Goal: Task Accomplishment & Management: Complete application form

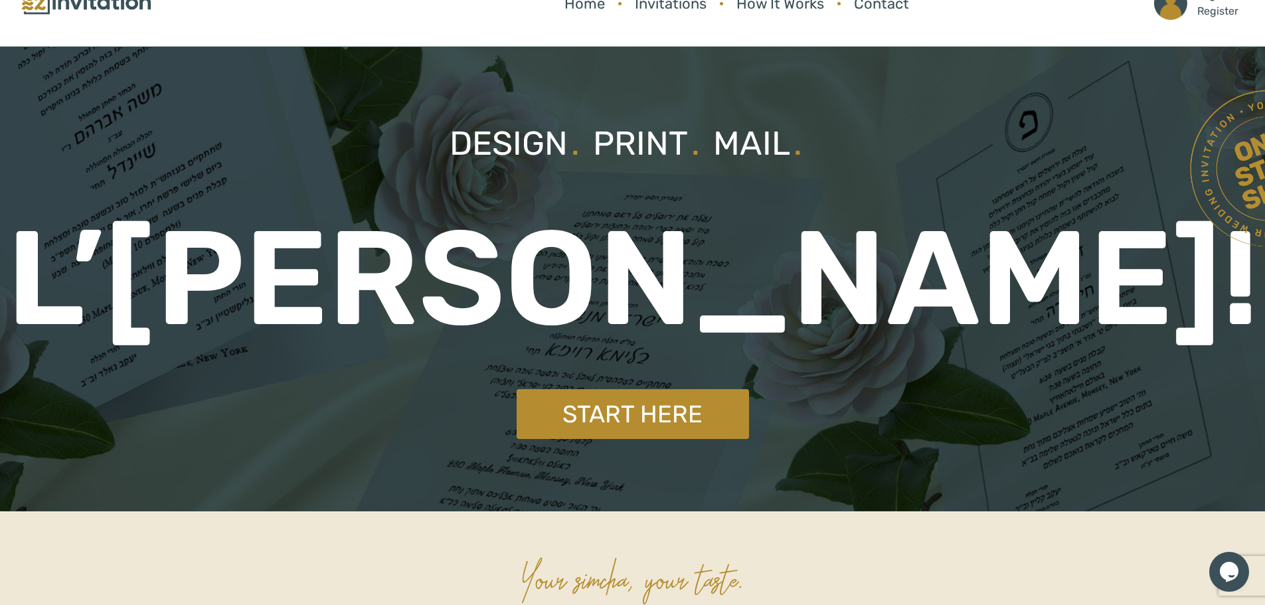
scroll to position [199, 0]
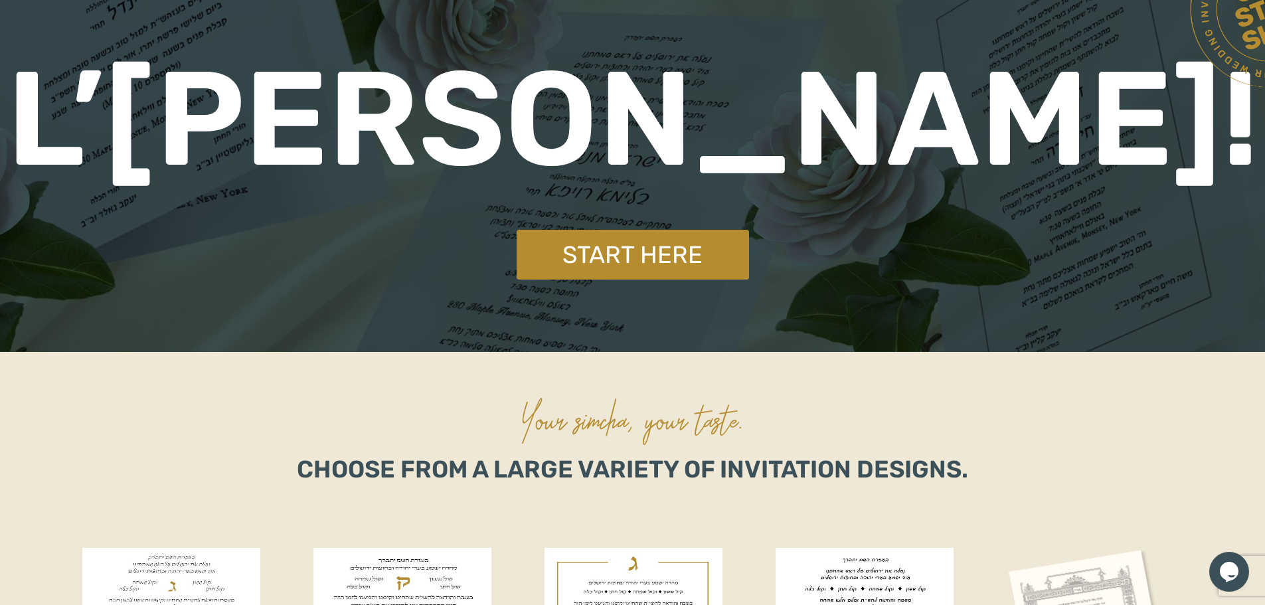
click at [638, 295] on div "Design . Print . Mail . L’Chaim! Start Here" at bounding box center [632, 119] width 1265 height 465
click at [637, 264] on link "Start Here" at bounding box center [633, 255] width 232 height 50
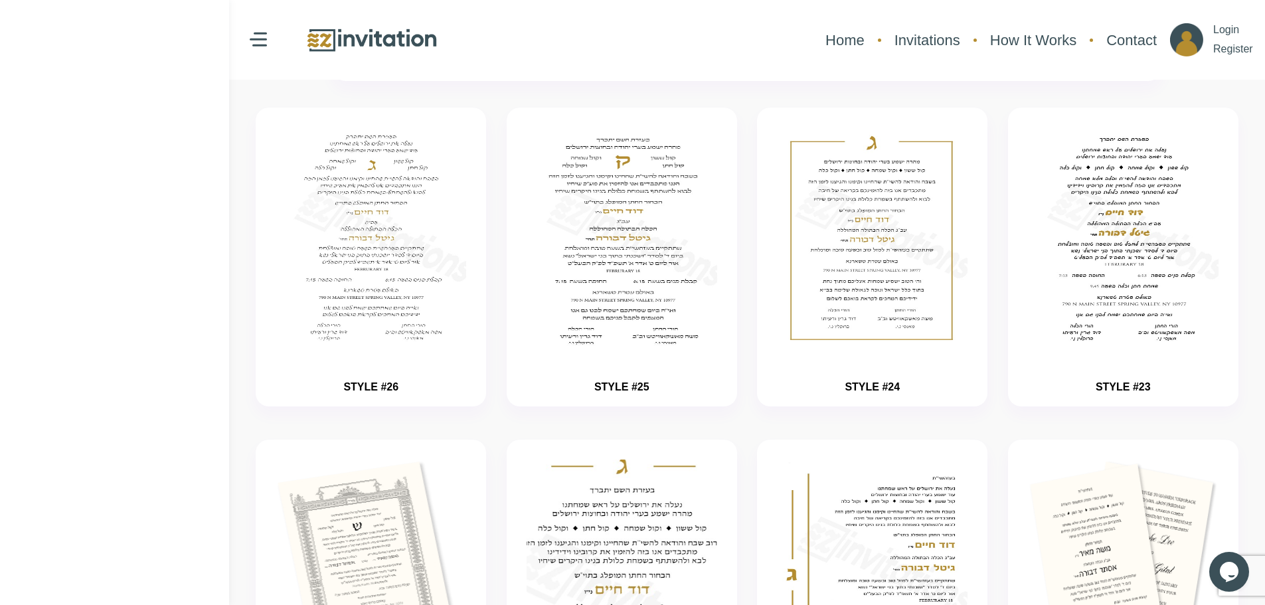
scroll to position [199, 0]
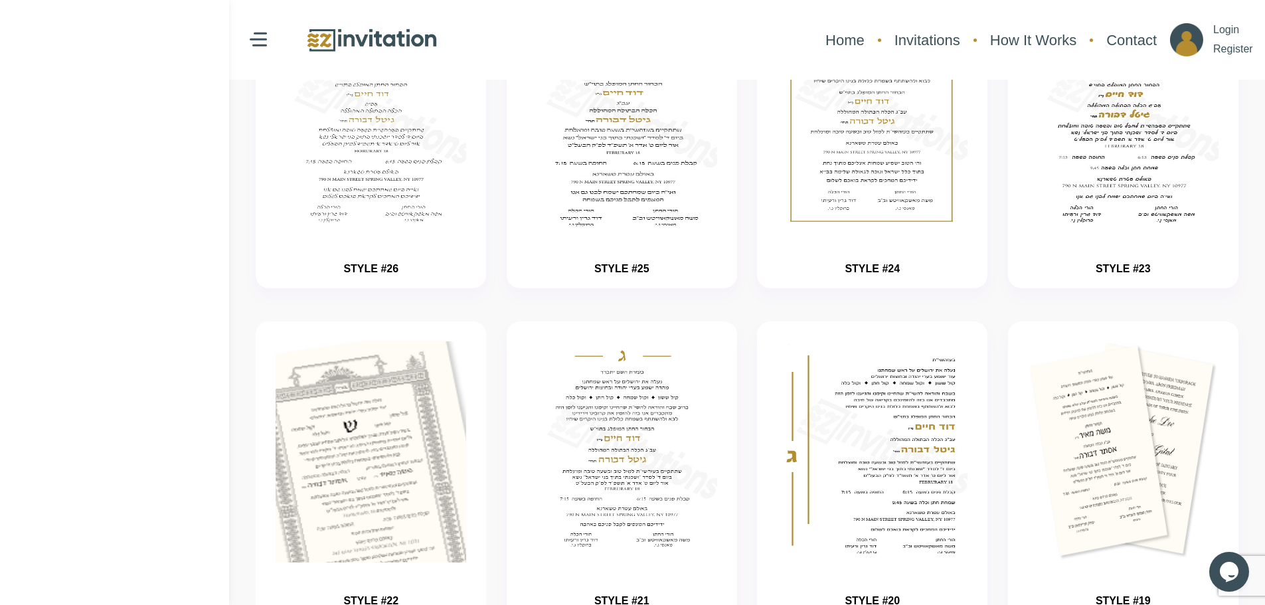
click at [325, 505] on img "button" at bounding box center [371, 492] width 286 height 332
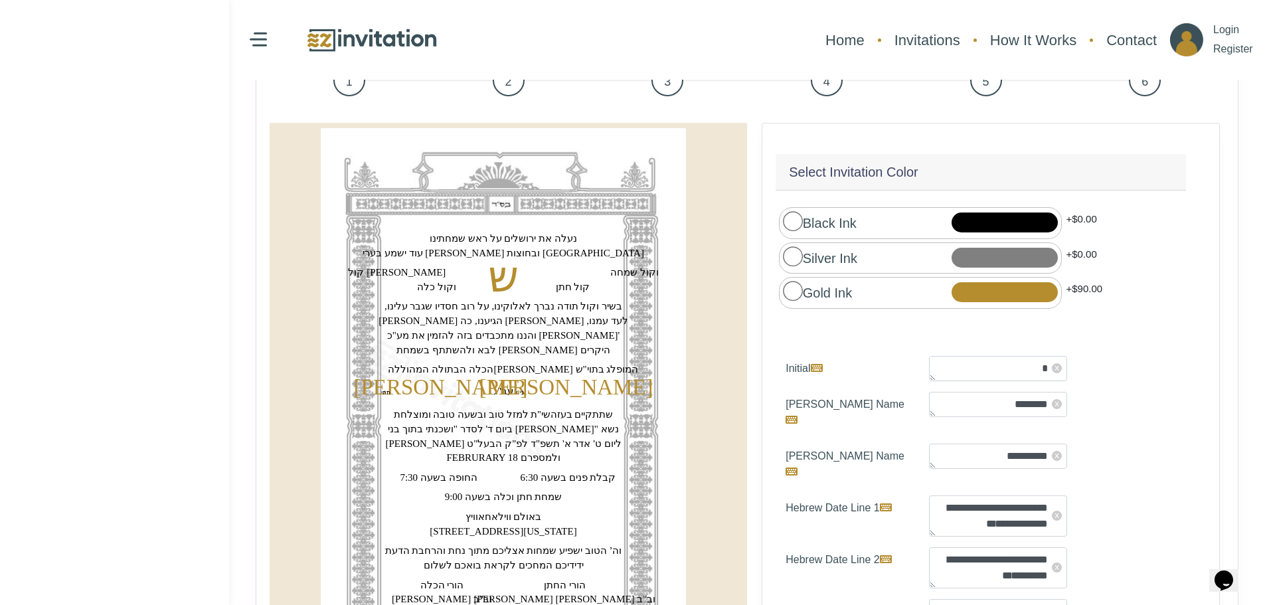
scroll to position [175, 0]
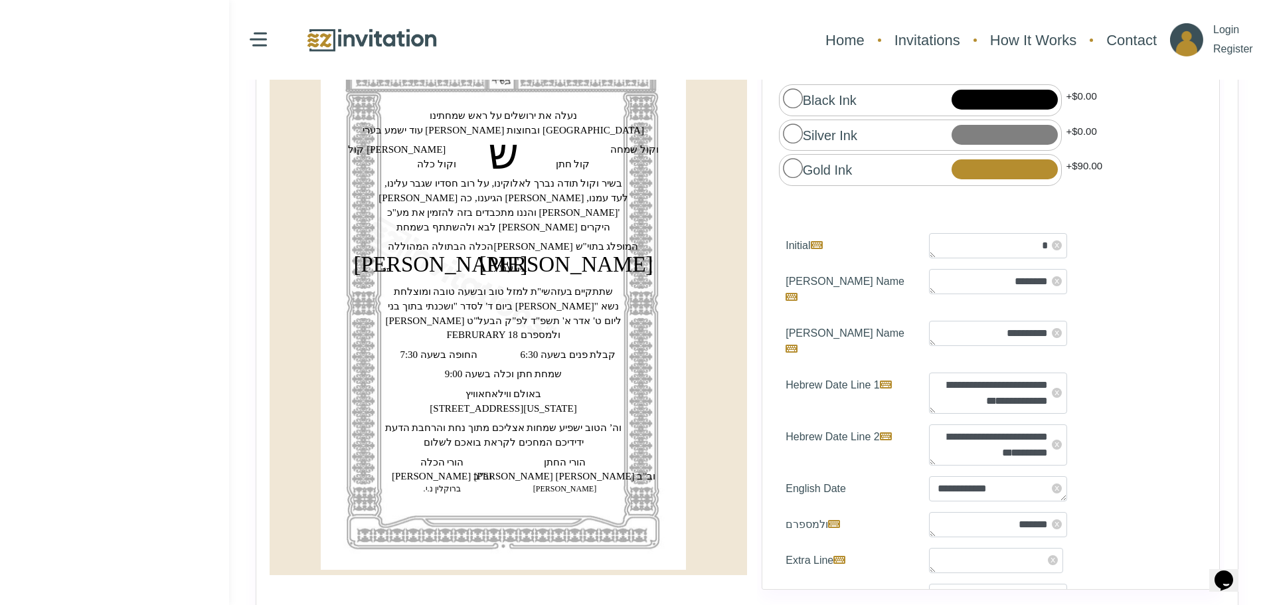
drag, startPoint x: 613, startPoint y: 265, endPoint x: 543, endPoint y: 280, distance: 71.9
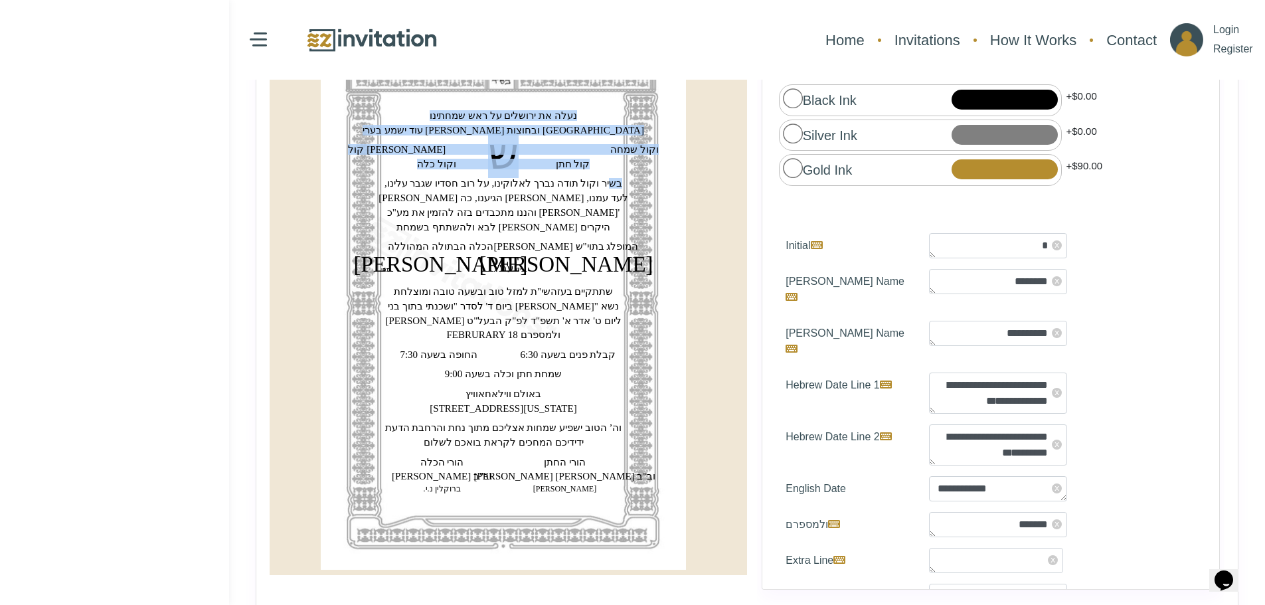
drag, startPoint x: 590, startPoint y: 183, endPoint x: 533, endPoint y: 193, distance: 57.3
click at [531, 193] on icon "‏ש‏ [PERSON_NAME]נעלה את ירושלים על ראש שמחתינו‏ ‏עוד ישמע בערי [PERSON_NAME] ו…" at bounding box center [503, 287] width 365 height 564
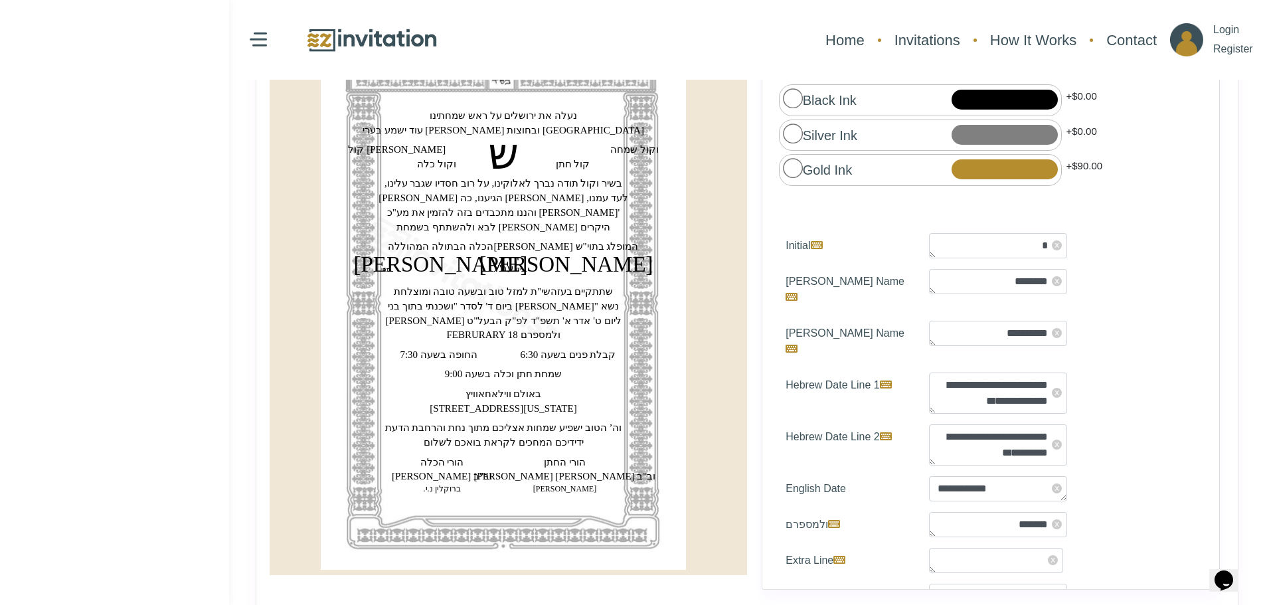
click at [847, 236] on label "Initial" at bounding box center [847, 245] width 143 height 25
click at [929, 236] on textarea "*" at bounding box center [998, 245] width 138 height 25
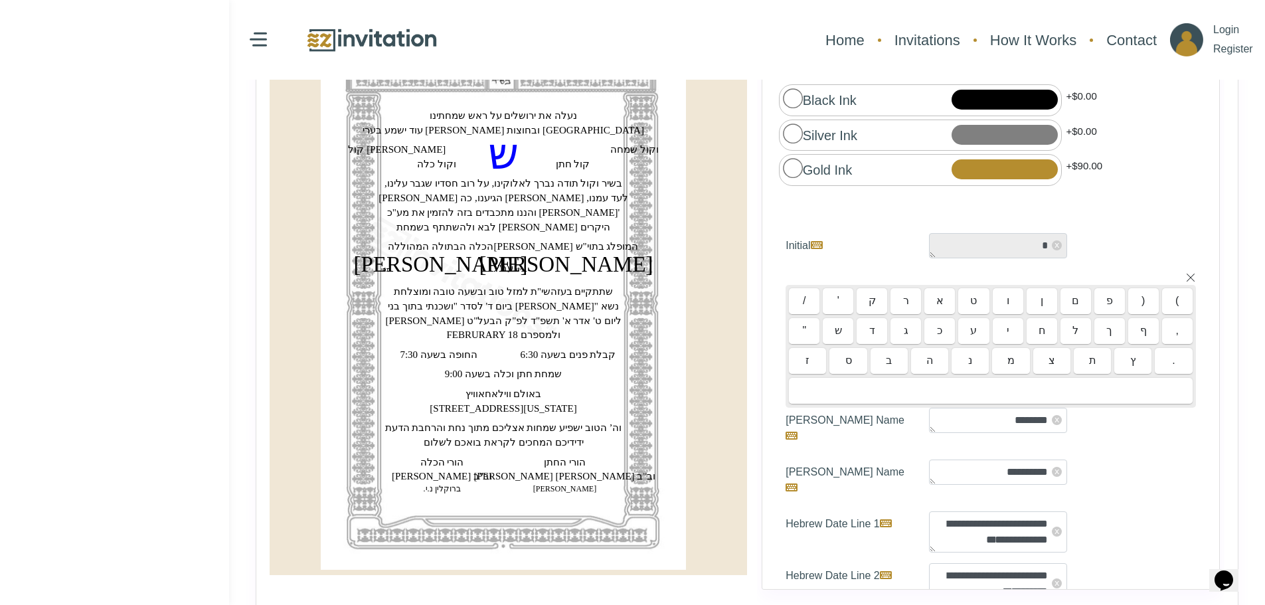
click at [798, 101] on label "Black Ink" at bounding box center [820, 99] width 74 height 22
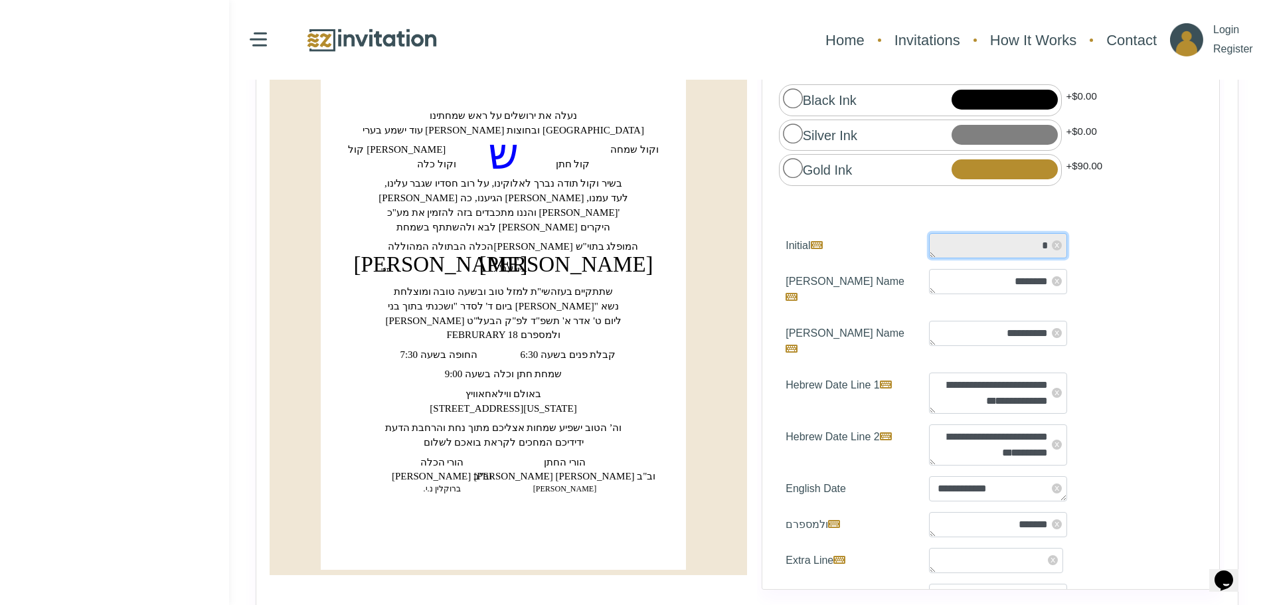
click at [1000, 237] on textarea "*" at bounding box center [998, 245] width 138 height 25
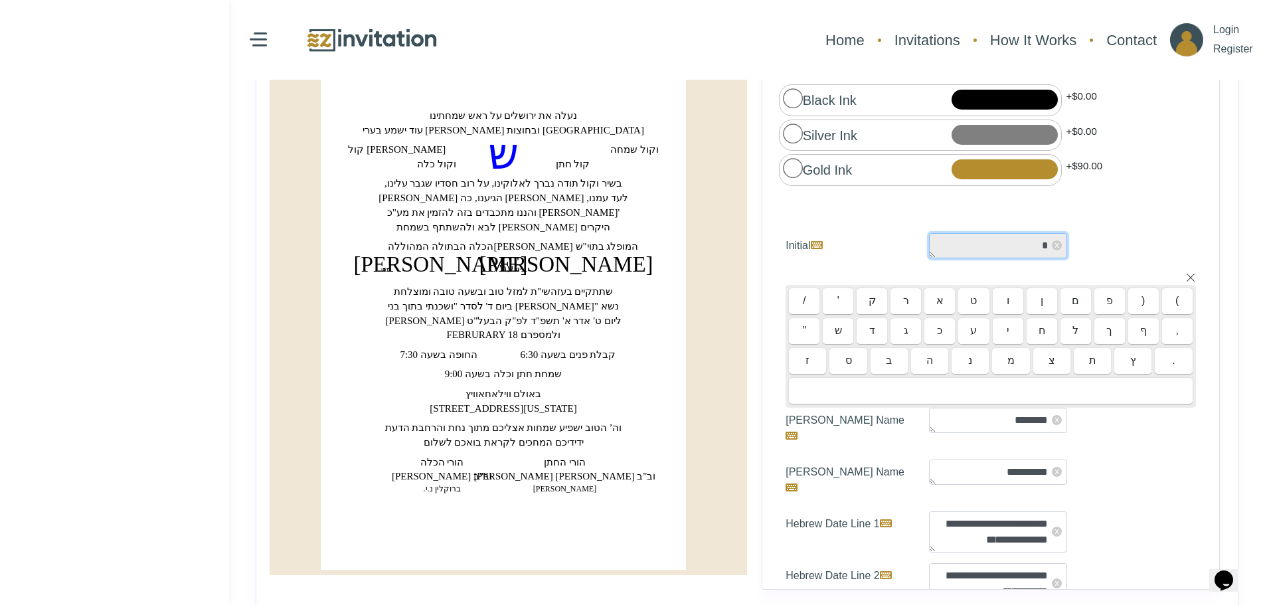
click at [984, 240] on textarea "*" at bounding box center [998, 245] width 138 height 25
click at [1177, 269] on div "/ ' ק ר א ט ו ן ם פ ) ( " ש ד ג כ ע י ח ל ך ף , ז ס ב ה נ מ צ ת ץ ." at bounding box center [991, 338] width 410 height 139
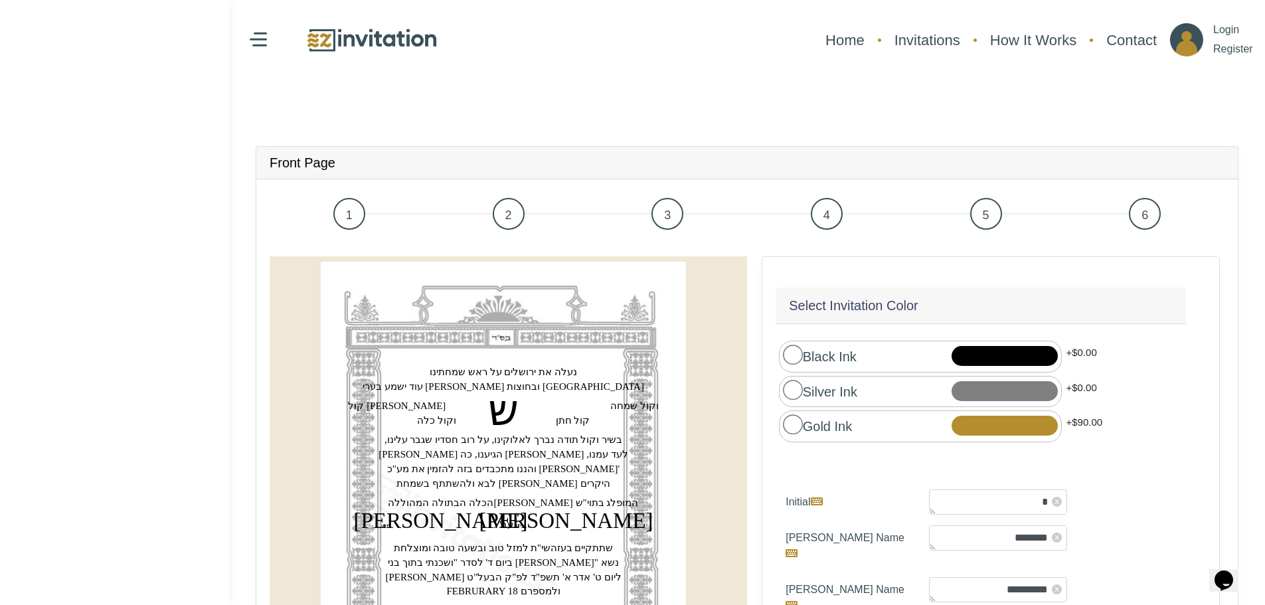
click at [529, 217] on link "2" at bounding box center [508, 214] width 159 height 43
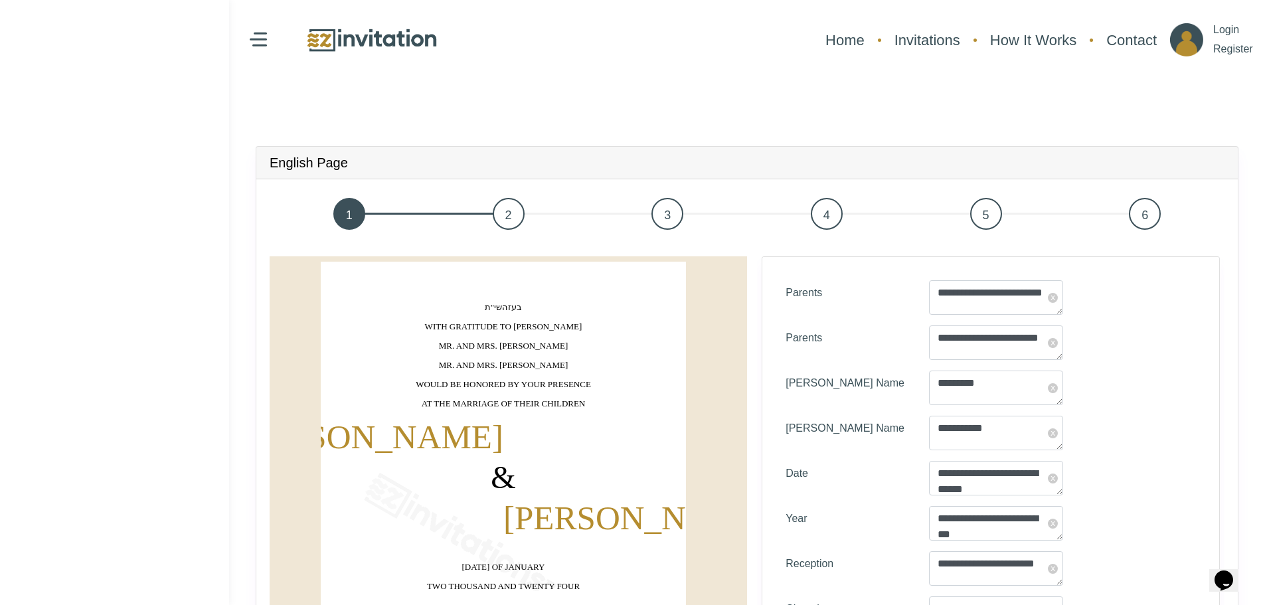
click at [662, 211] on span "3" at bounding box center [667, 214] width 32 height 32
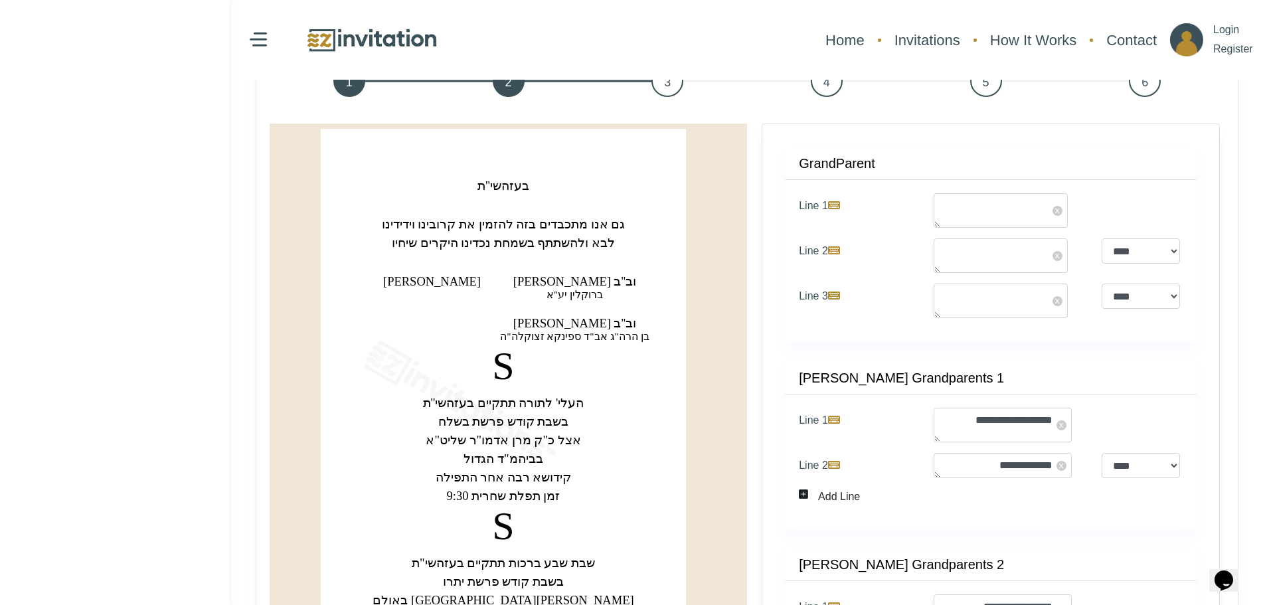
scroll to position [66, 0]
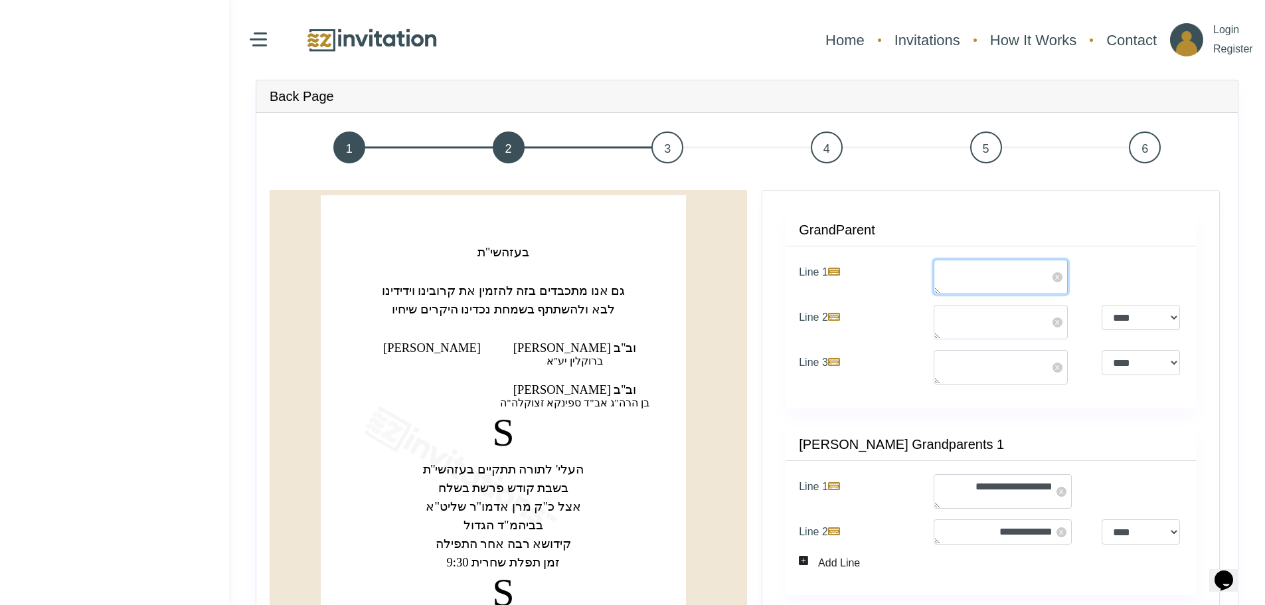
click at [966, 274] on textarea "Line 1" at bounding box center [1001, 277] width 134 height 35
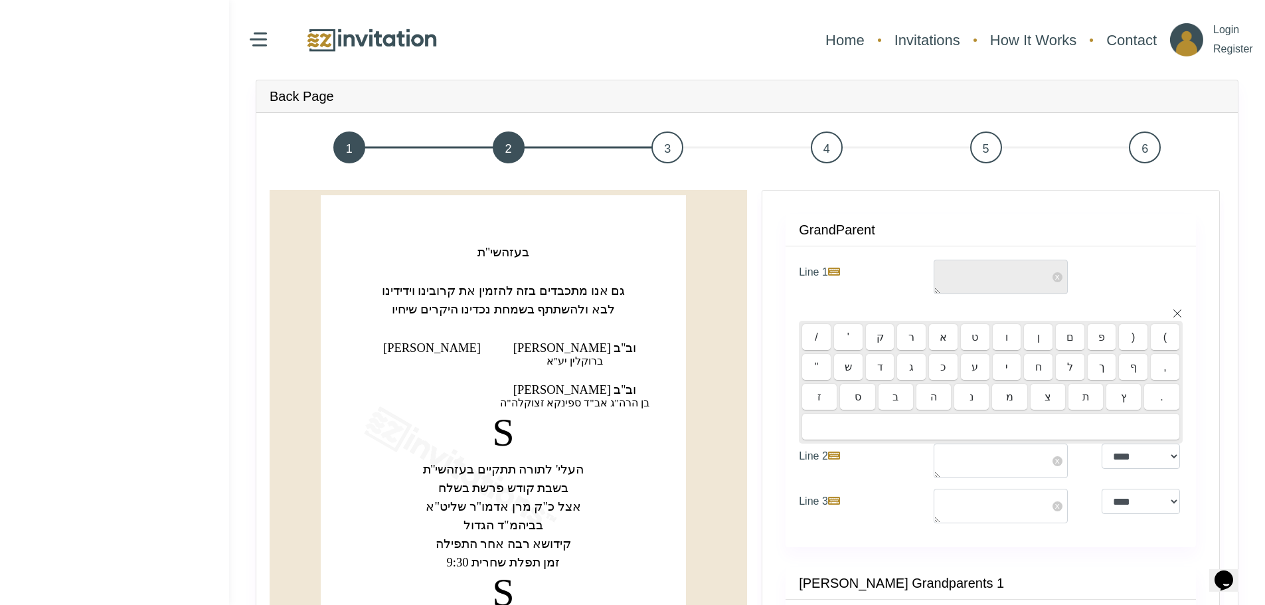
click at [854, 289] on label "Line 1" at bounding box center [856, 277] width 135 height 35
click at [934, 289] on textarea "Line 1" at bounding box center [1001, 277] width 134 height 35
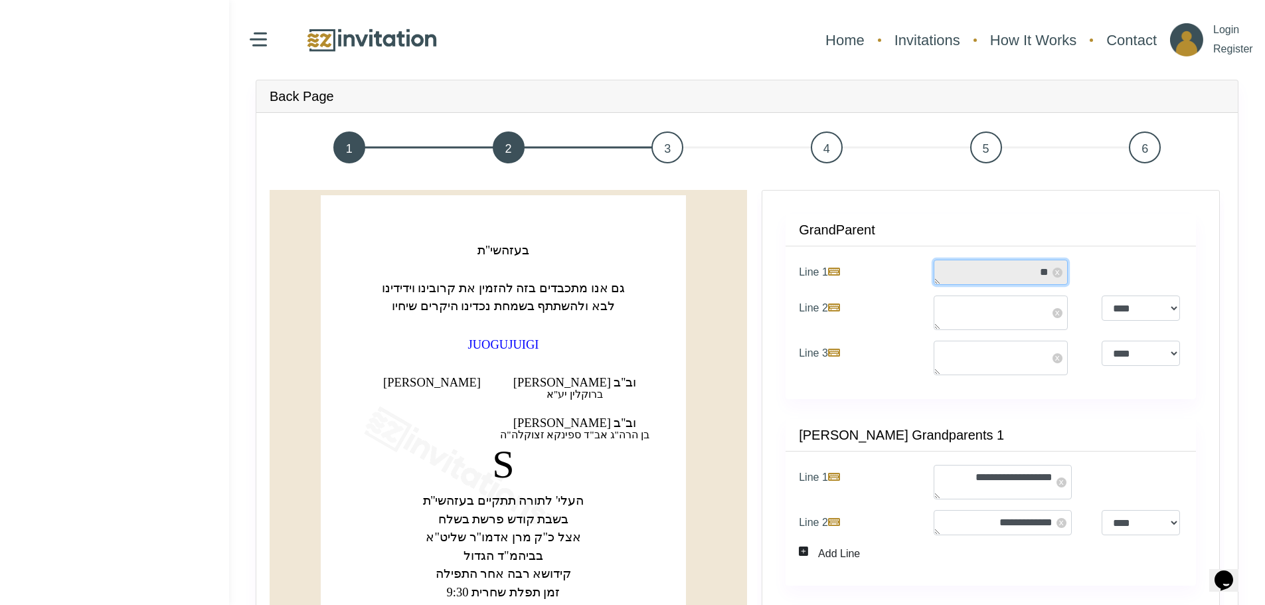
type textarea "*"
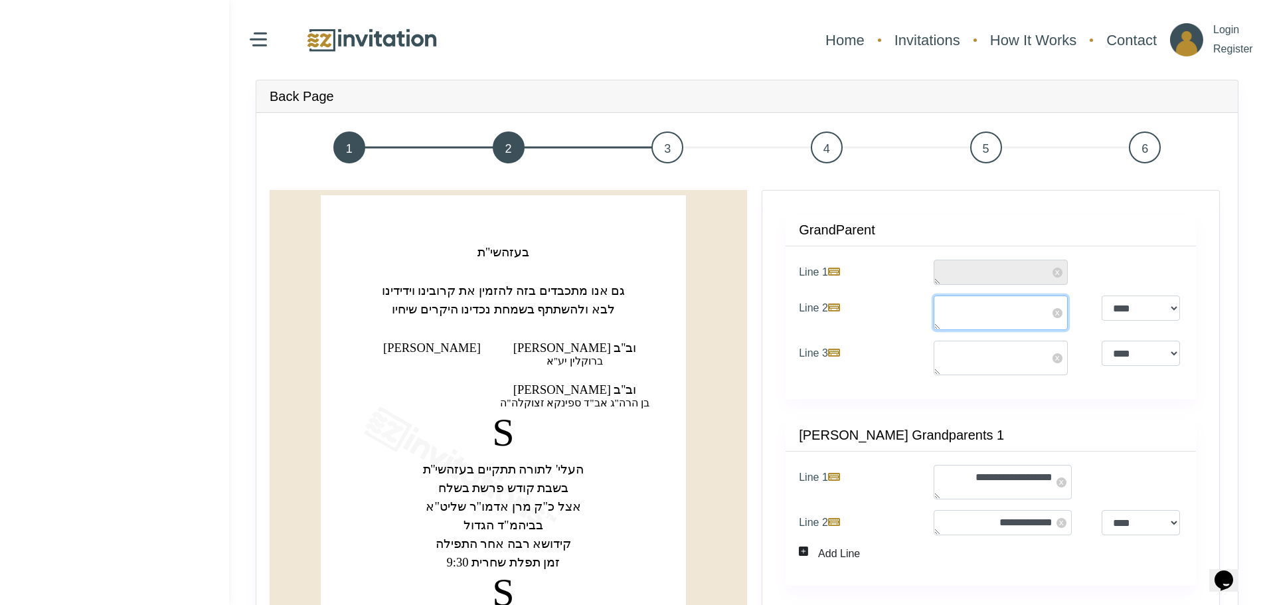
click at [976, 311] on textarea "Line 2" at bounding box center [1001, 313] width 134 height 35
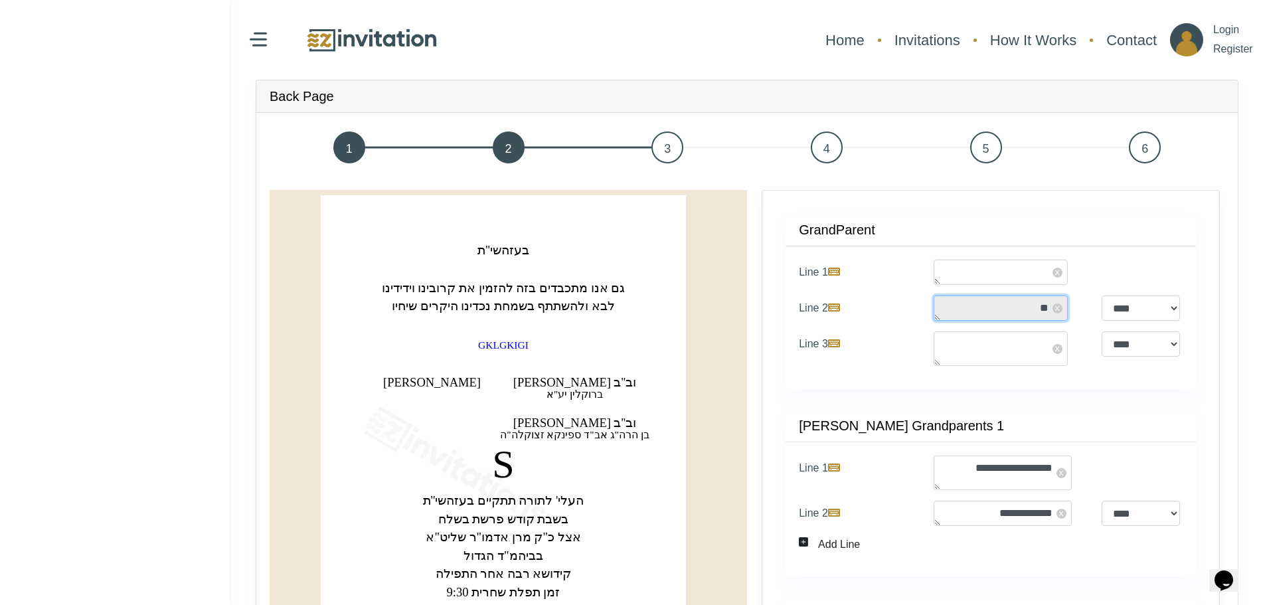
type textarea "*"
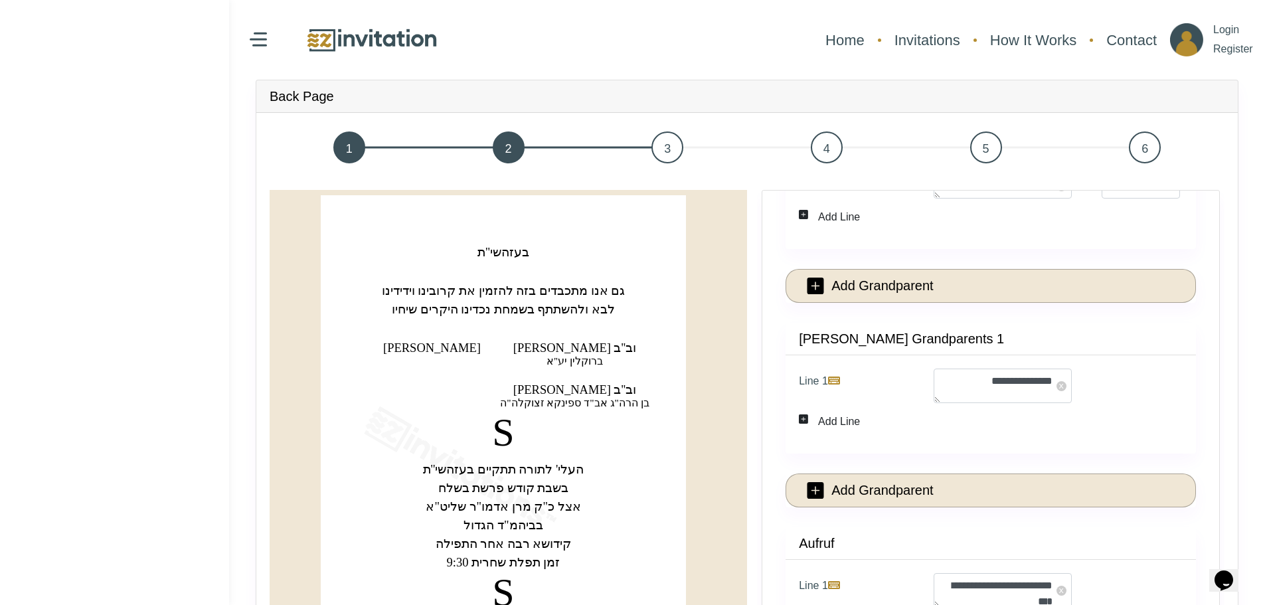
scroll to position [332, 0]
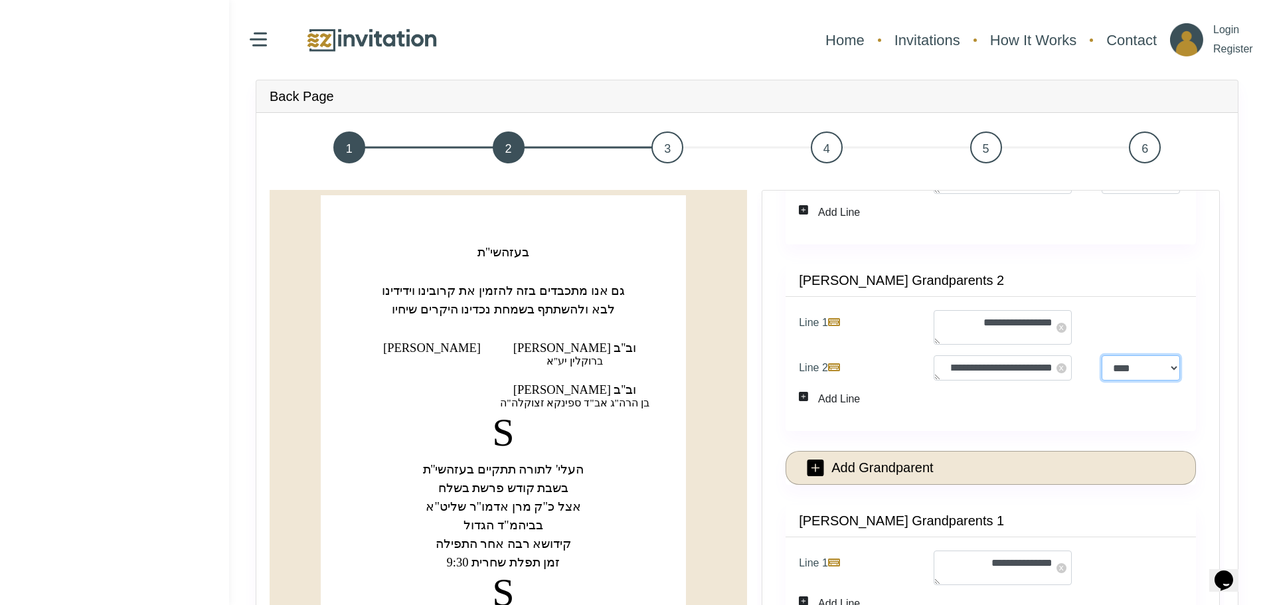
click at [1172, 373] on select "**** ****" at bounding box center [1141, 367] width 78 height 25
click at [1102, 355] on select "**** ****" at bounding box center [1141, 367] width 78 height 25
click at [1162, 373] on select "**** ****" at bounding box center [1141, 367] width 78 height 25
select select "*"
click at [1102, 355] on select "**** ****" at bounding box center [1141, 367] width 78 height 25
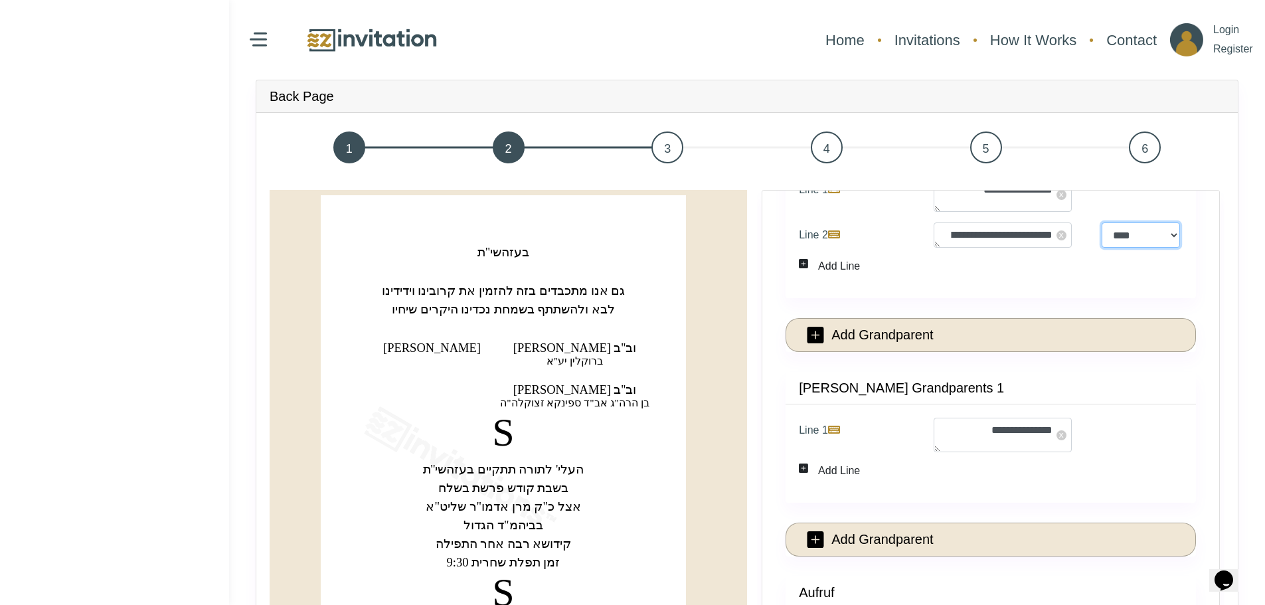
scroll to position [531, 0]
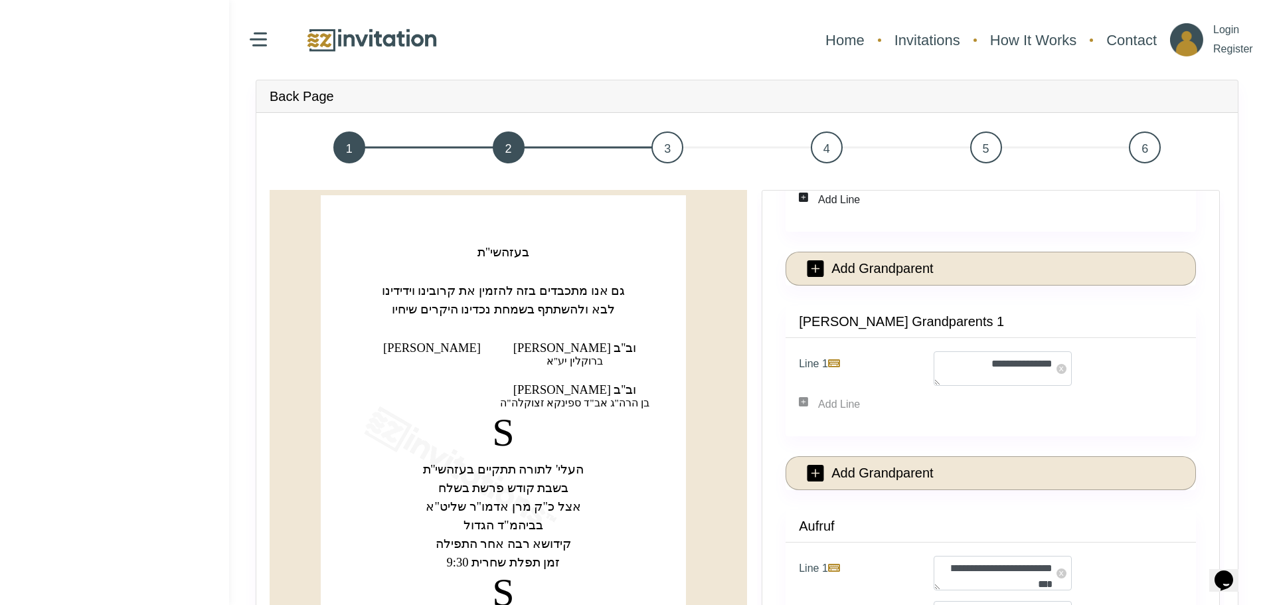
click at [850, 409] on div "Add Line" at bounding box center [856, 404] width 96 height 16
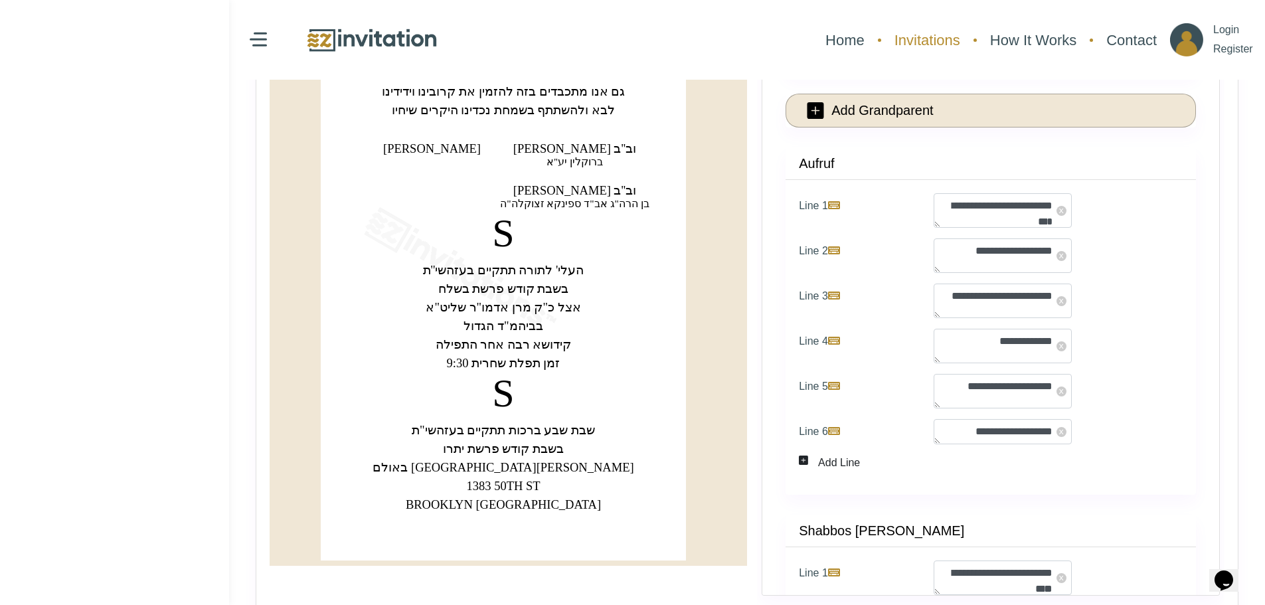
scroll to position [721, 0]
